Goal: Find specific page/section: Find specific page/section

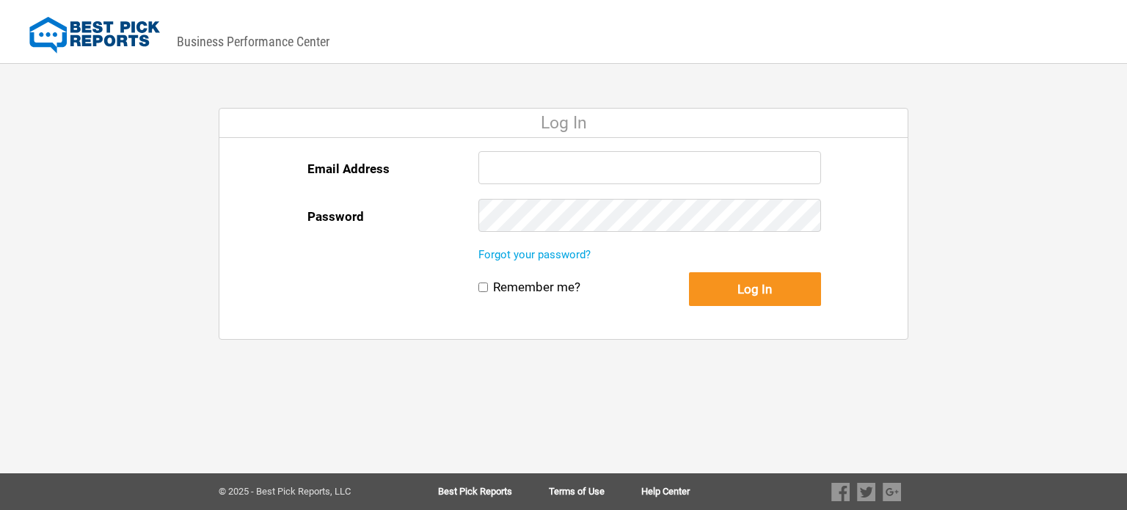
type input "[EMAIL_ADDRESS][DOMAIN_NAME]"
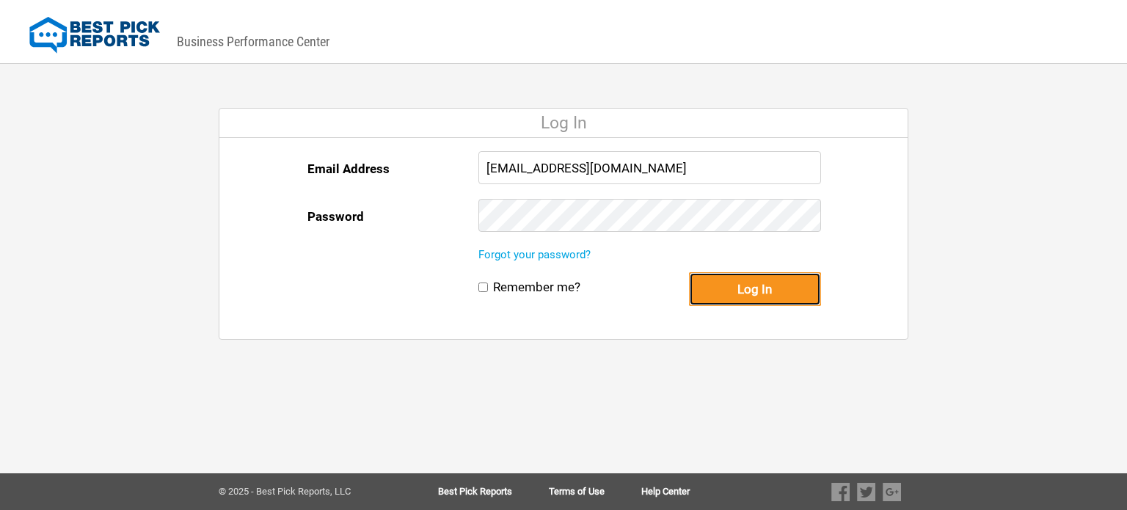
click at [747, 285] on button "Log In" at bounding box center [755, 289] width 132 height 34
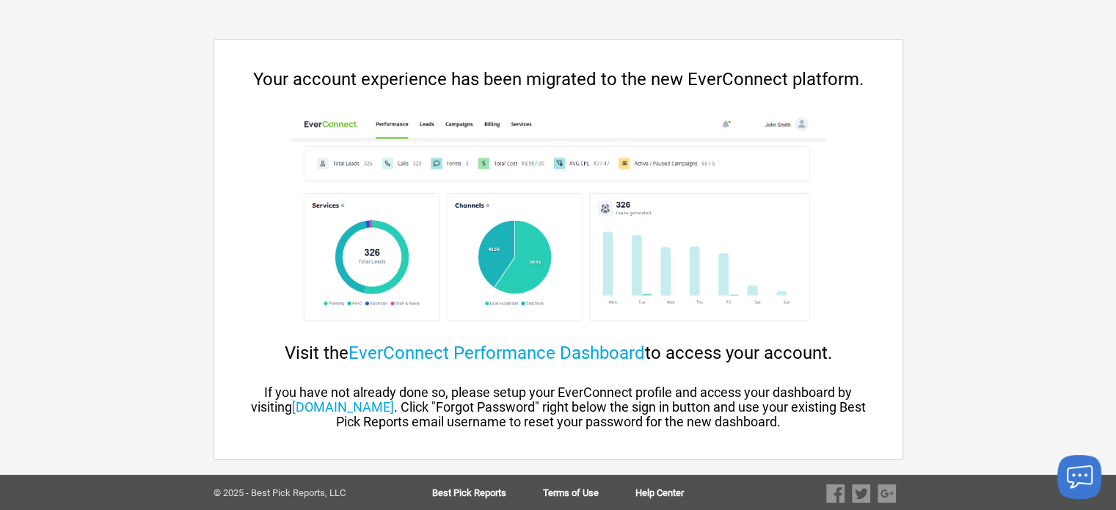
scroll to position [70, 0]
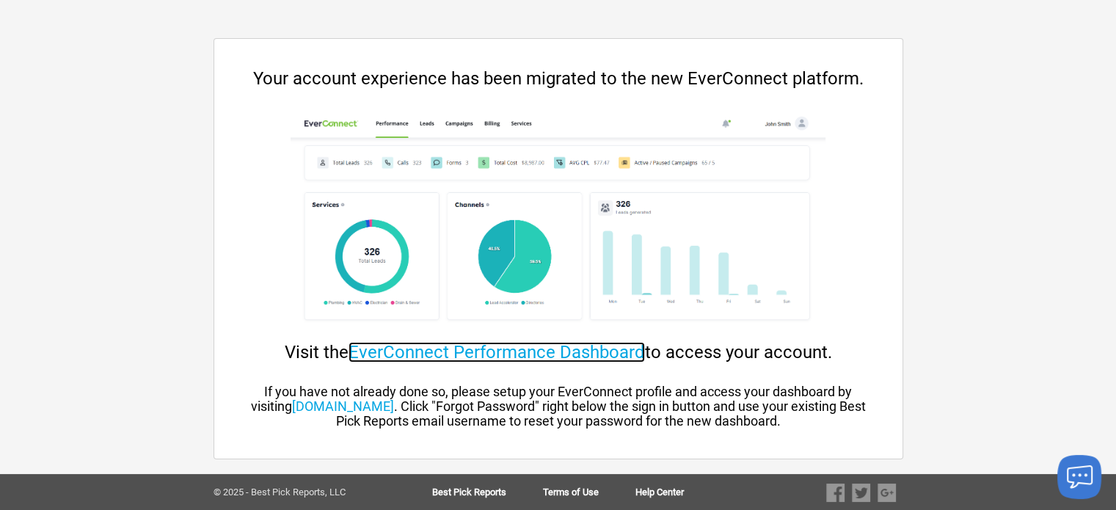
click at [536, 356] on link "EverConnect Performance Dashboard" at bounding box center [497, 352] width 296 height 21
